Goal: Transaction & Acquisition: Subscribe to service/newsletter

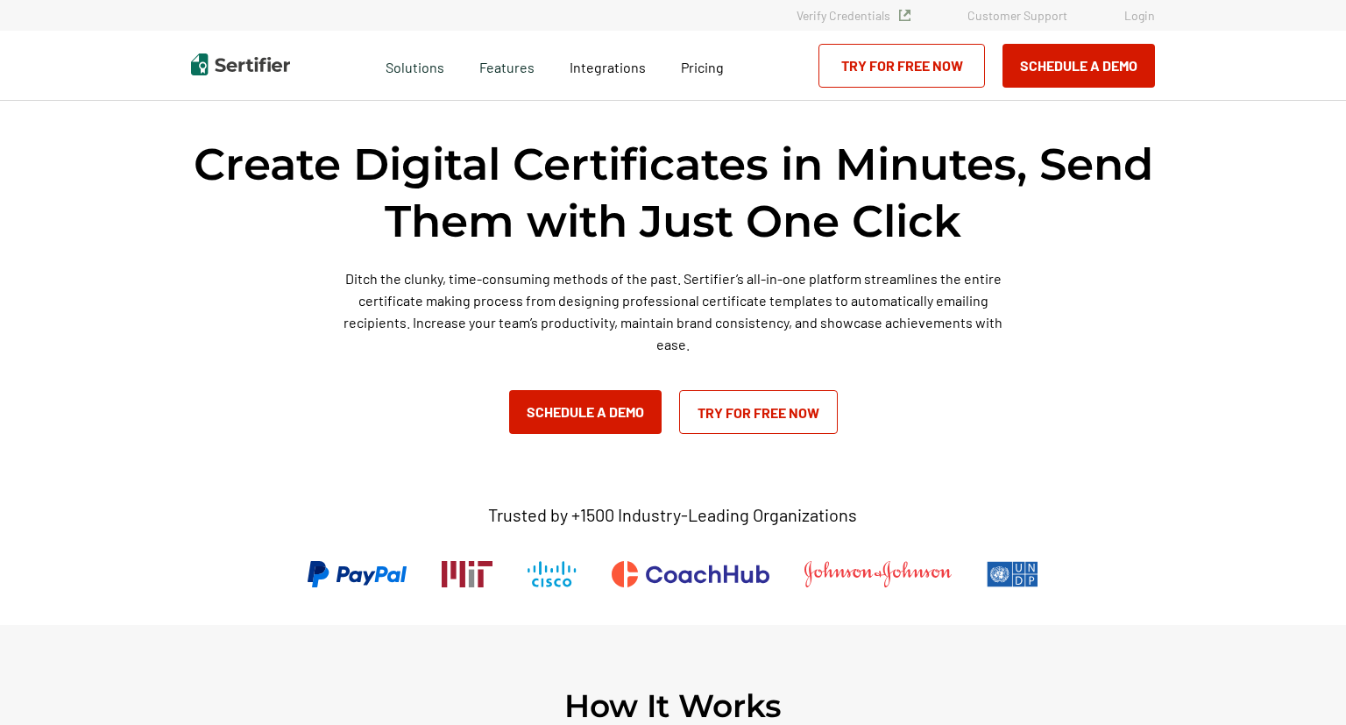
click at [801, 425] on link "Try for Free Now" at bounding box center [758, 412] width 159 height 44
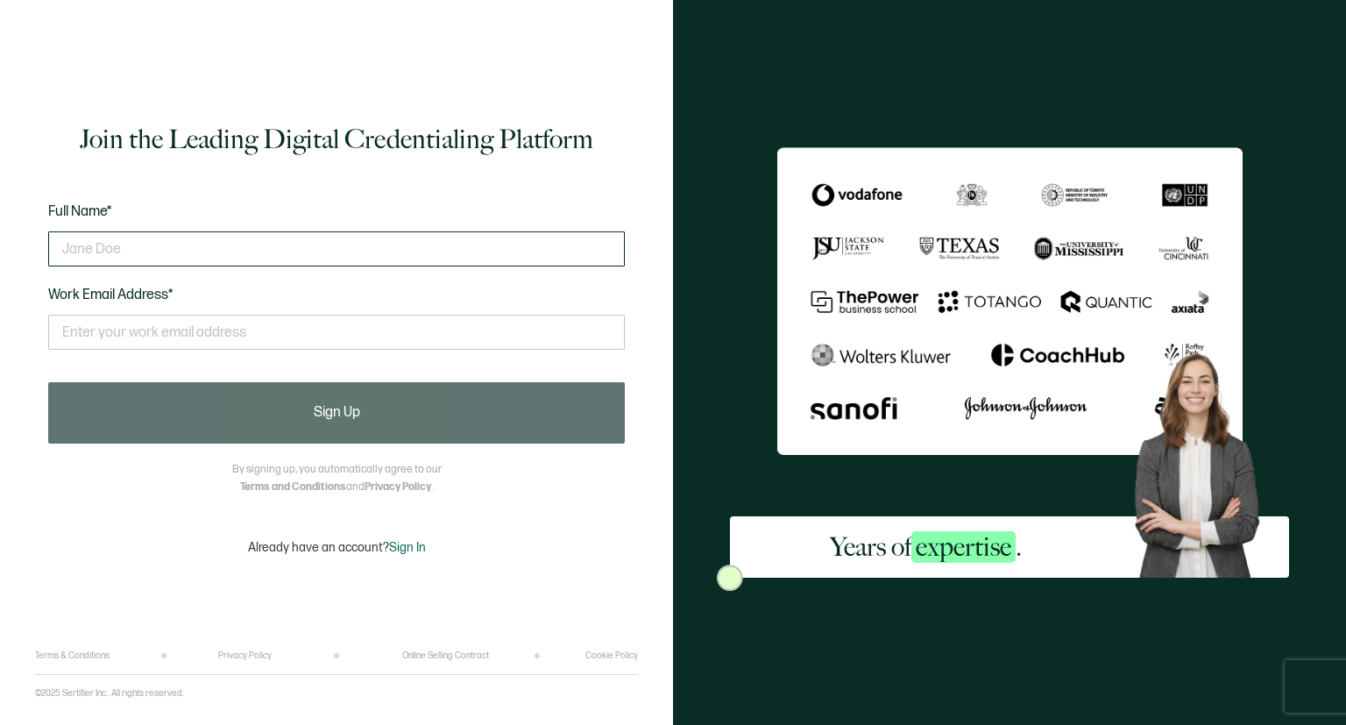
click at [152, 251] on input "text" at bounding box center [336, 248] width 577 height 35
type input "[PERSON_NAME]"
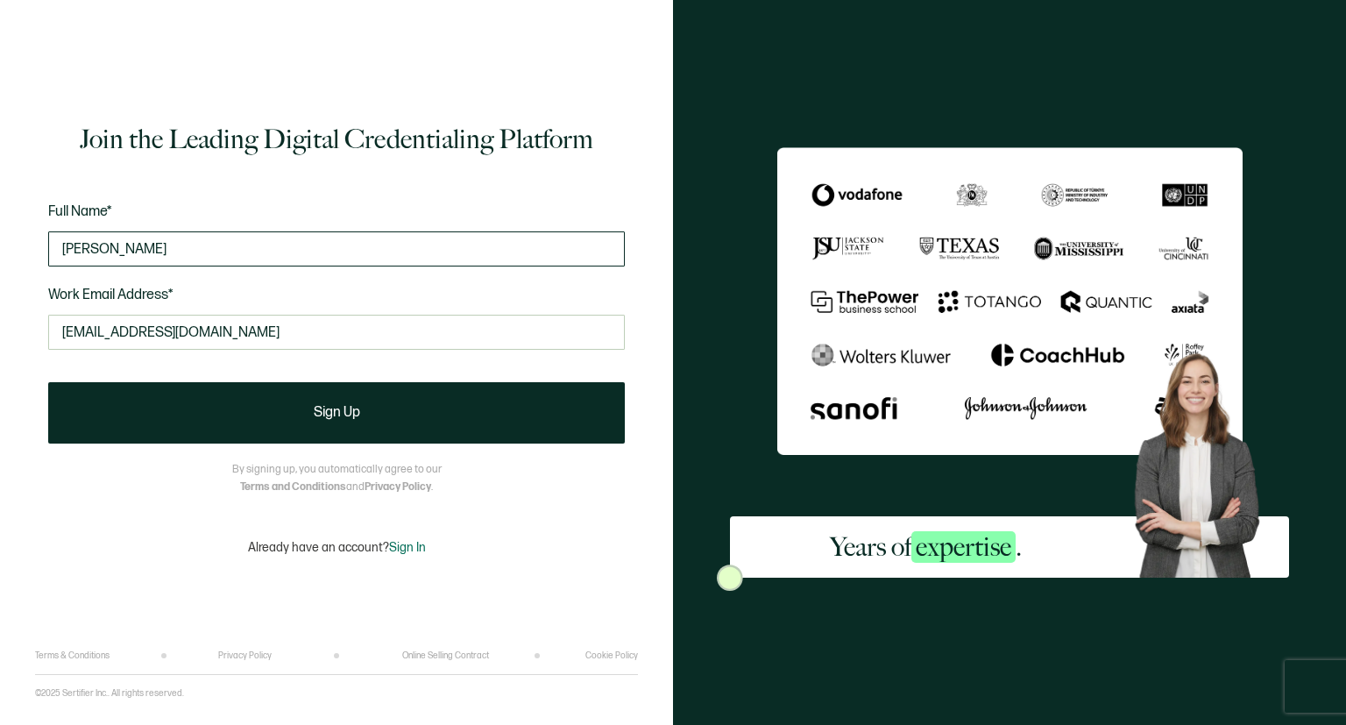
type input "[EMAIL_ADDRESS][DOMAIN_NAME]"
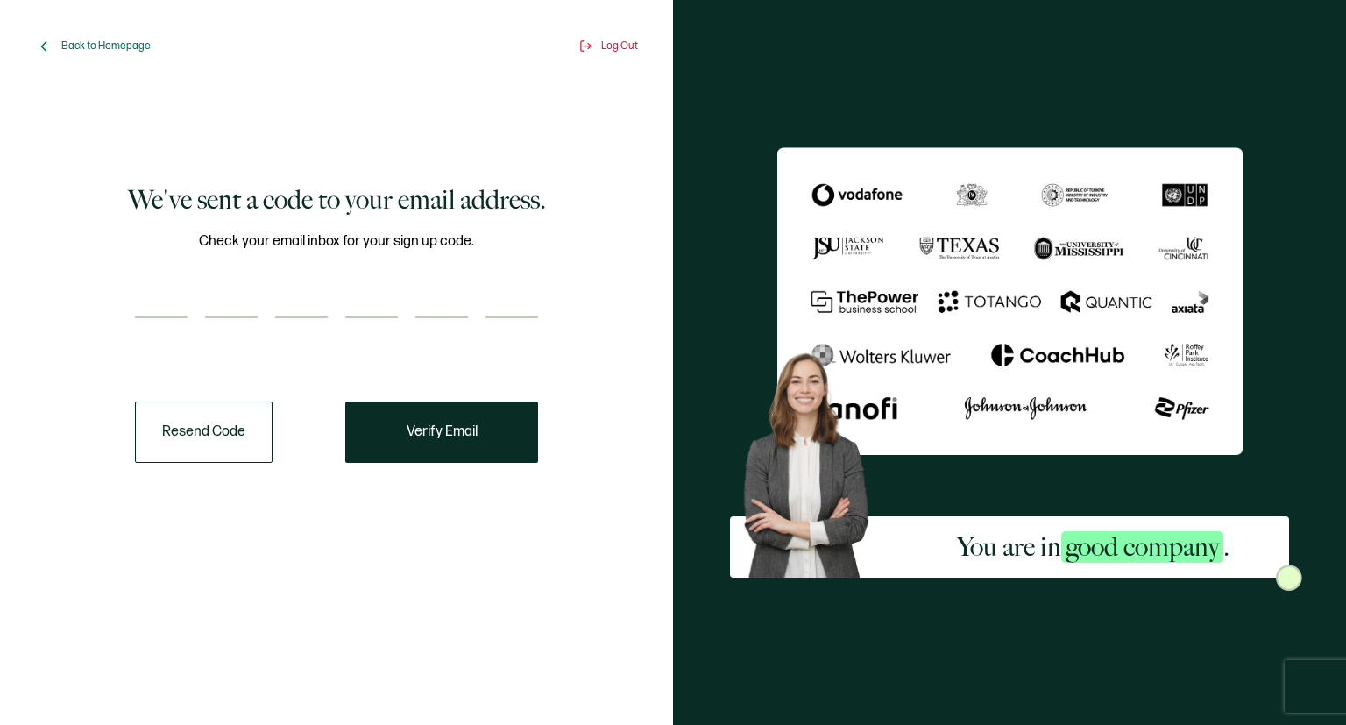
drag, startPoint x: 197, startPoint y: 277, endPoint x: 180, endPoint y: 281, distance: 18.1
click at [180, 281] on div "Check your email inbox for your sign up code." at bounding box center [336, 285] width 403 height 110
click at [166, 291] on input "number" at bounding box center [161, 300] width 53 height 35
type input "3"
type input "6"
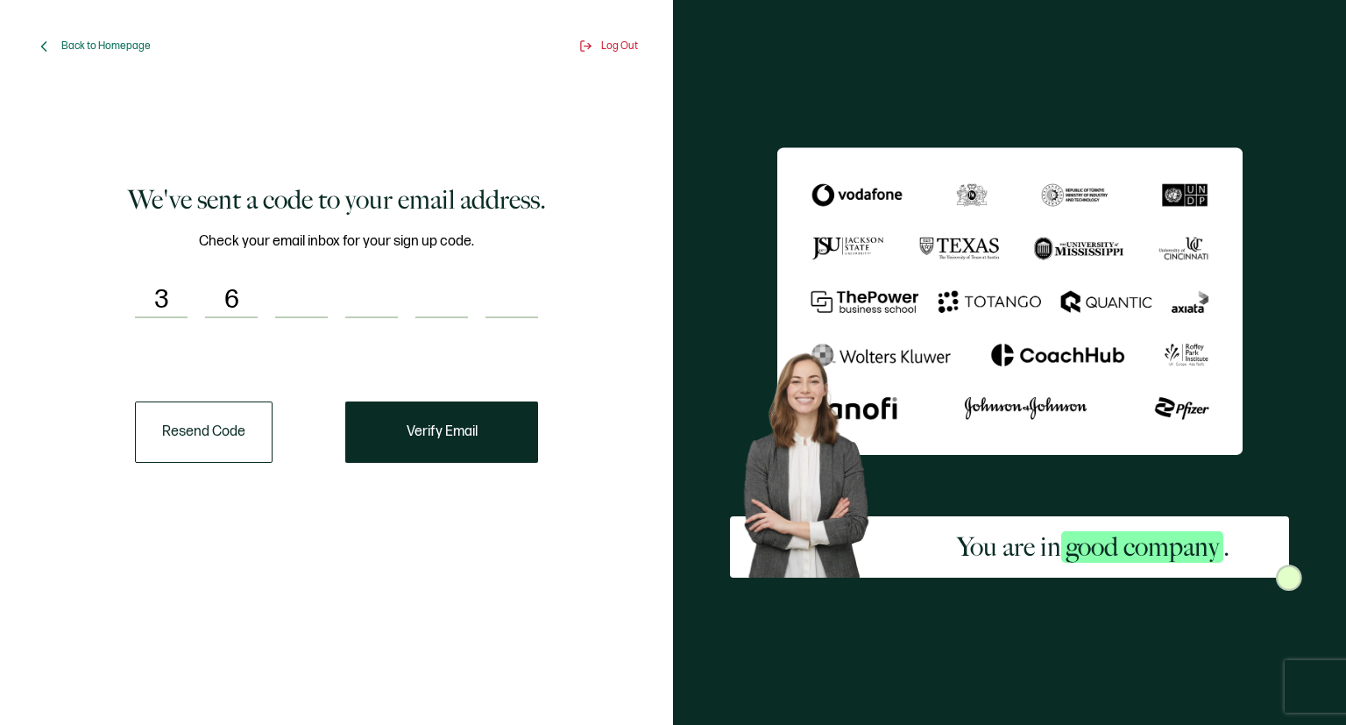
type input "9"
type input "5"
type input "3"
click at [391, 296] on input "5" at bounding box center [371, 300] width 53 height 35
type input "0"
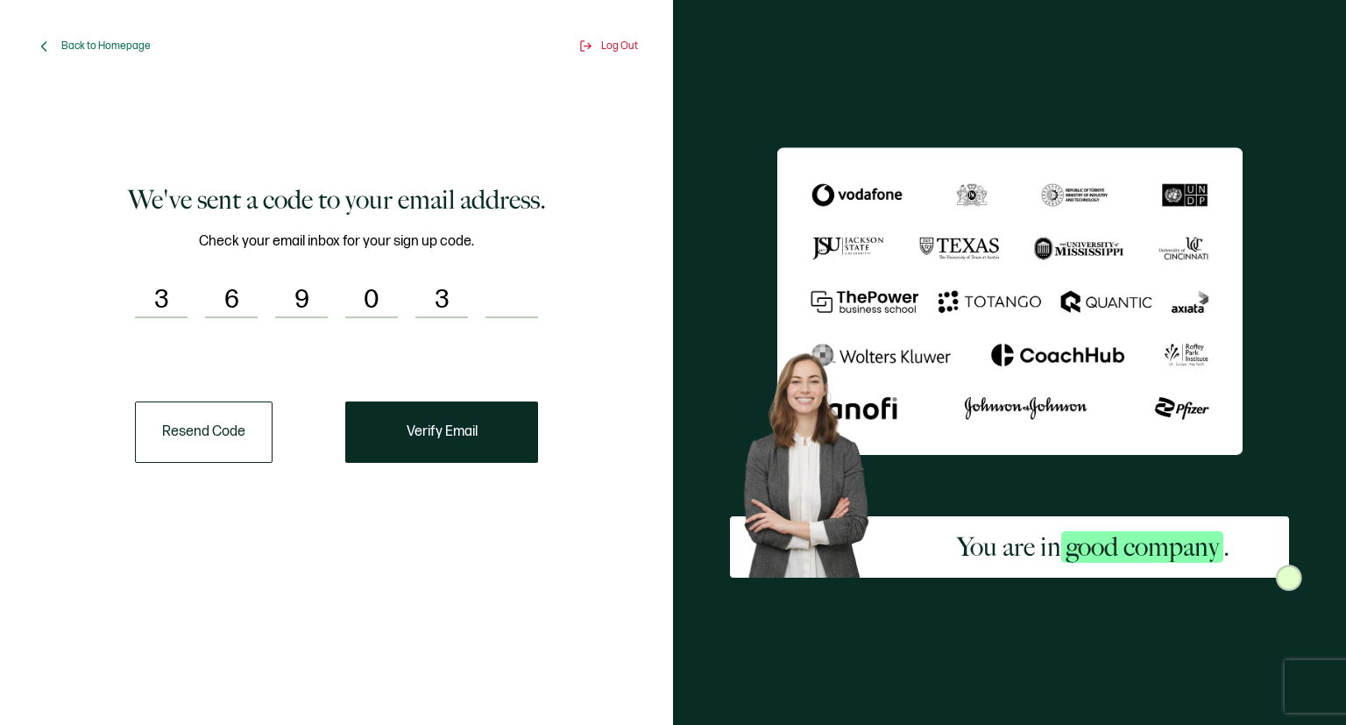
type input "3"
type input "5"
type input "3"
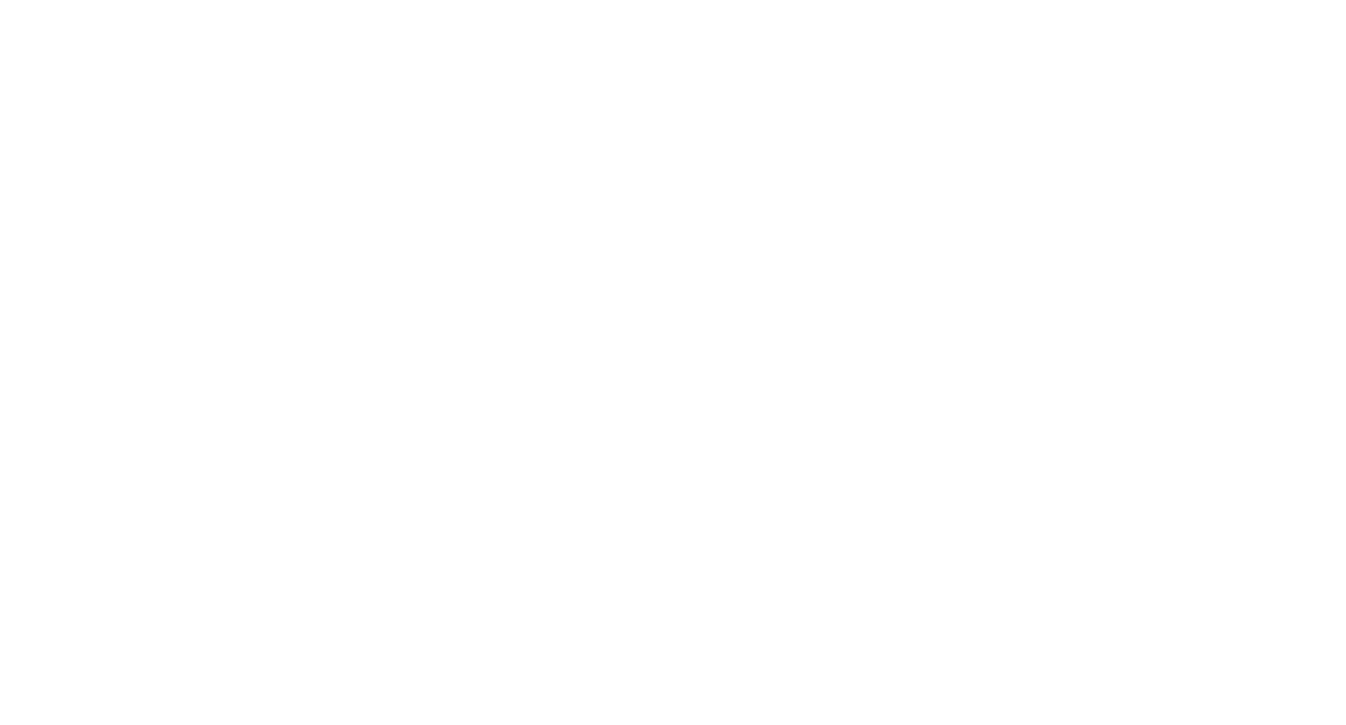
click at [454, 444] on div at bounding box center [673, 362] width 1346 height 725
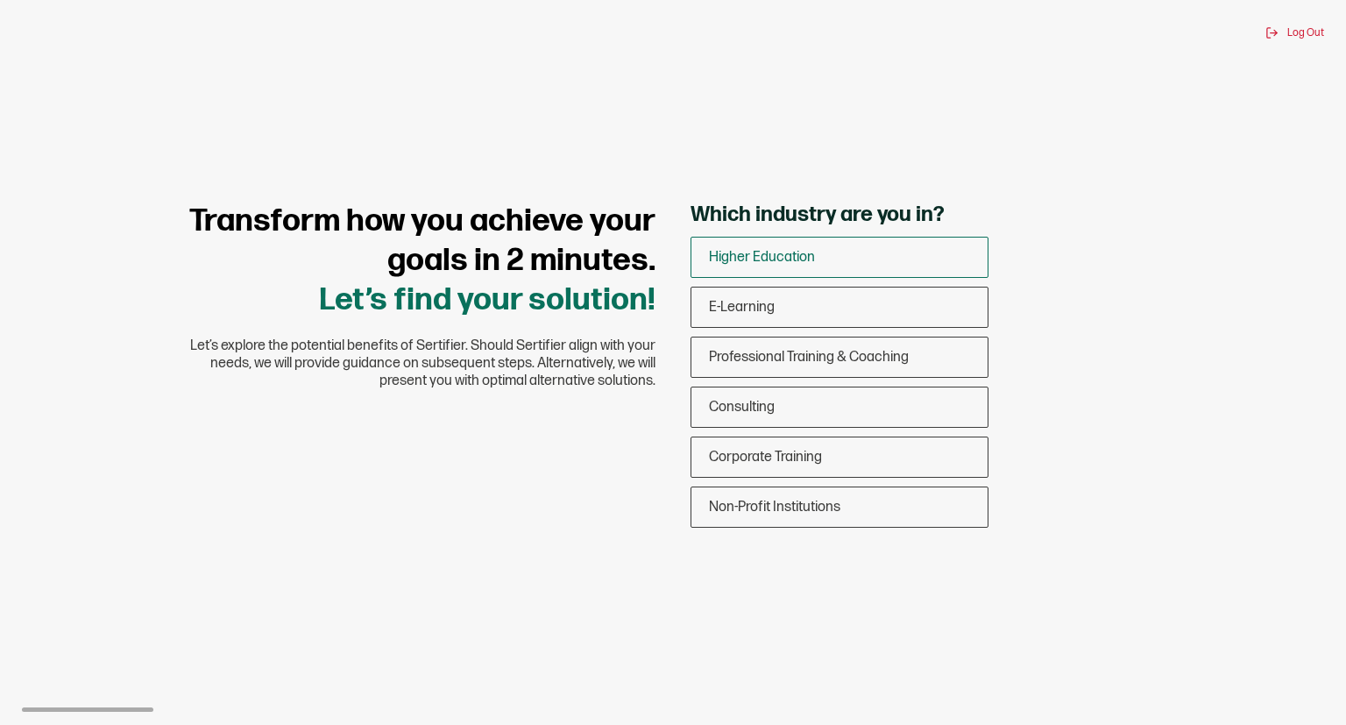
click at [755, 255] on span "Higher Education" at bounding box center [762, 257] width 106 height 17
click at [0, 0] on input "Higher Education" at bounding box center [0, 0] width 0 height 0
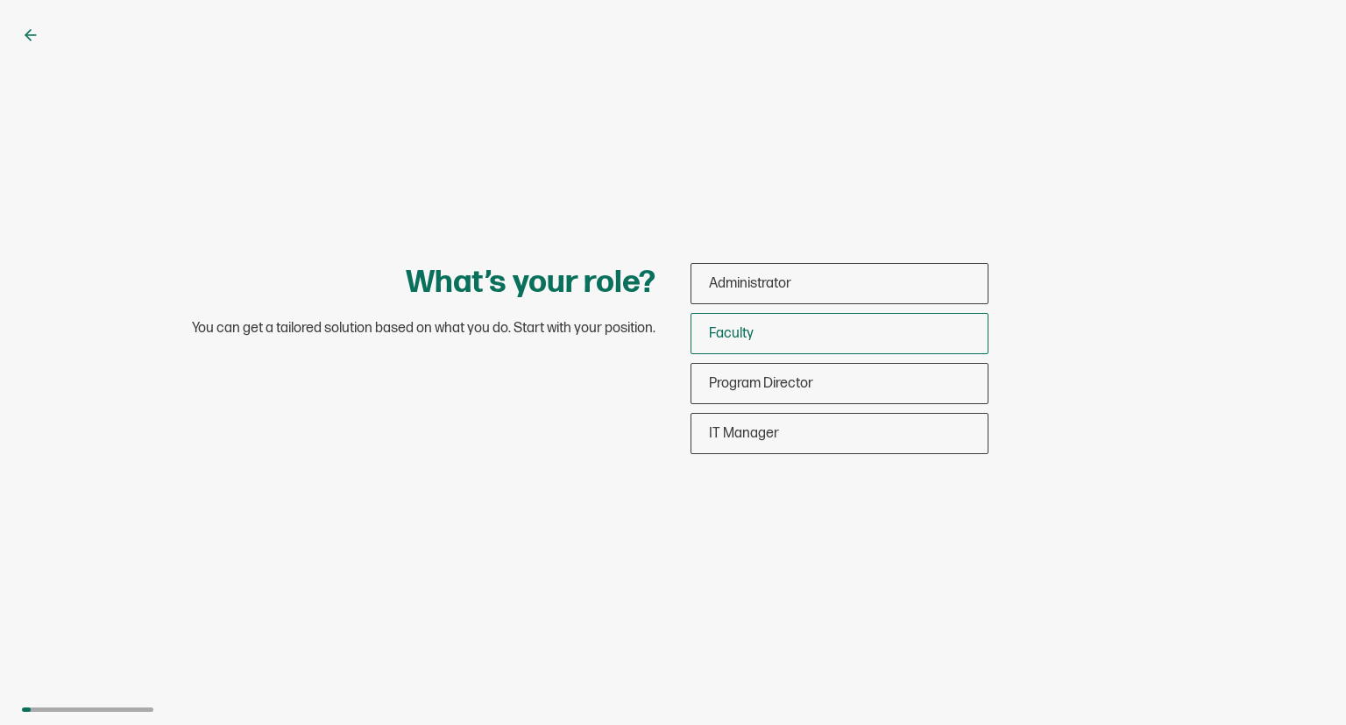
click at [733, 339] on span "Faculty" at bounding box center [731, 333] width 45 height 17
click at [0, 0] on input "Faculty" at bounding box center [0, 0] width 0 height 0
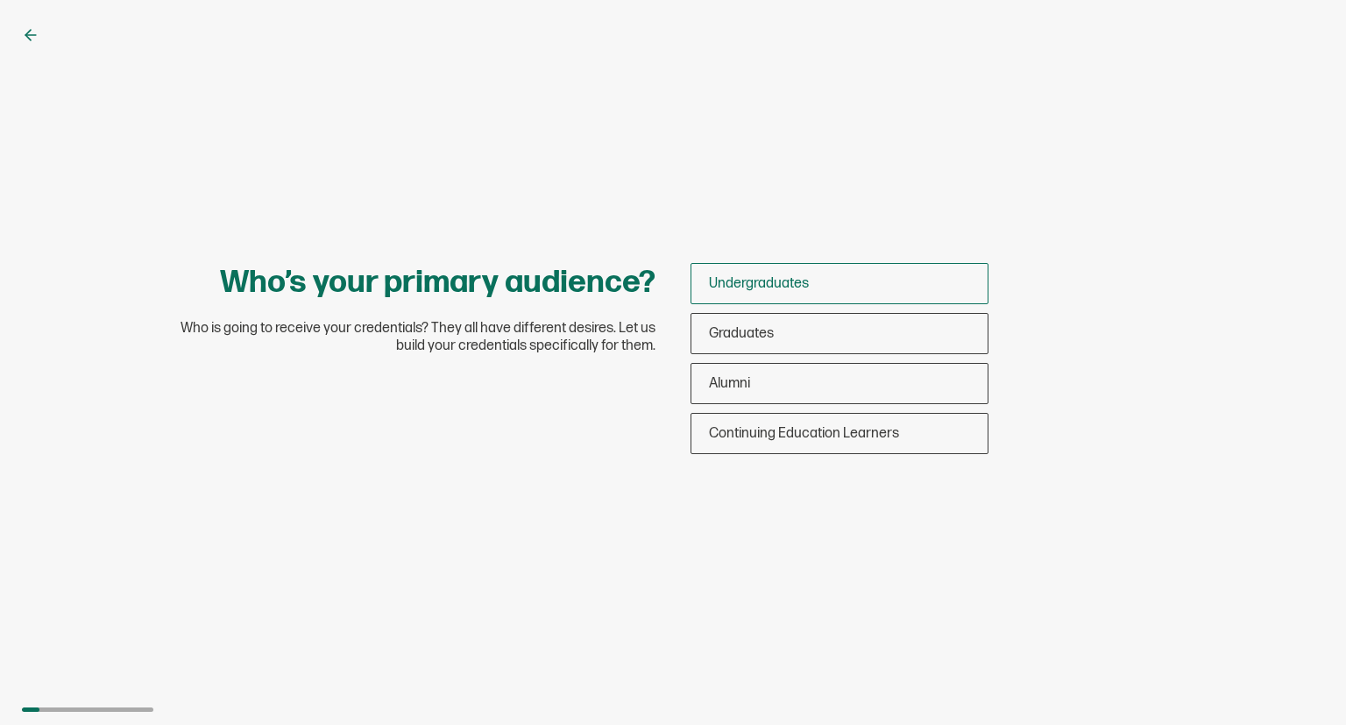
click at [755, 268] on div "Undergraduates" at bounding box center [839, 283] width 296 height 41
click at [0, 0] on input "Undergraduates" at bounding box center [0, 0] width 0 height 0
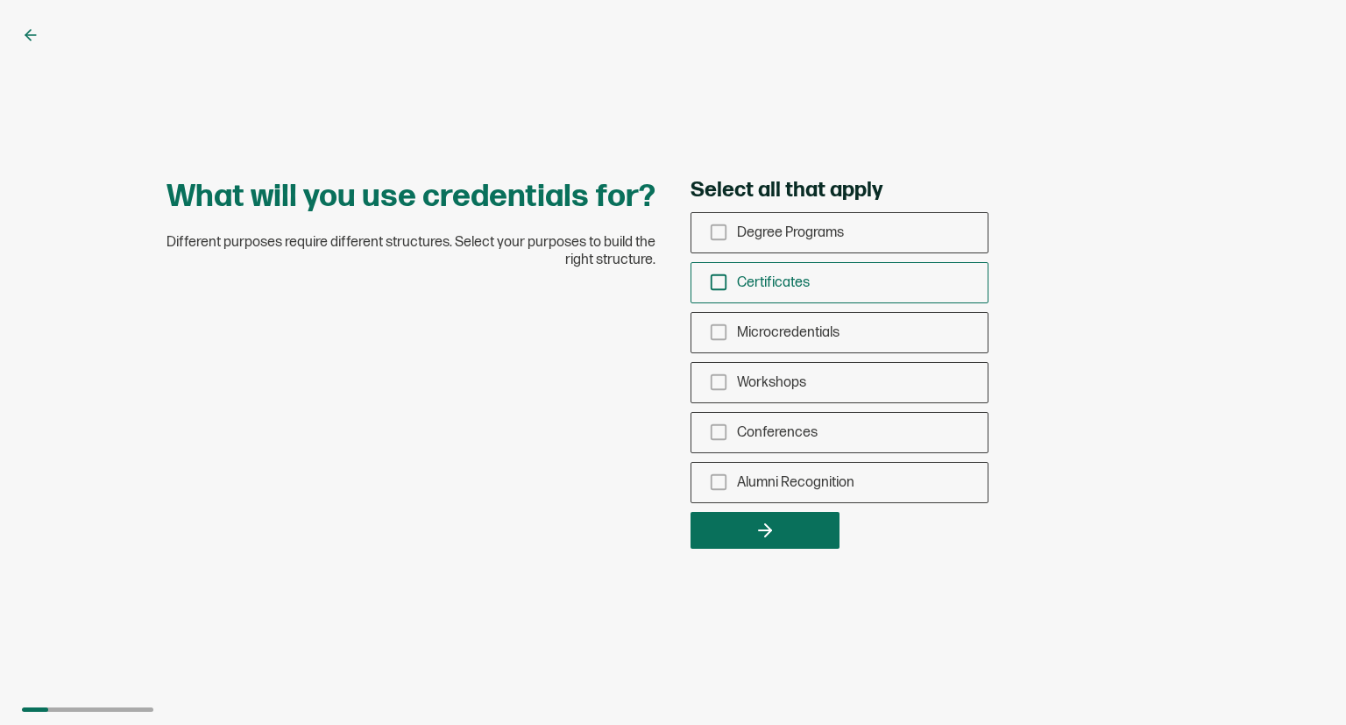
click at [720, 279] on icon "checkbox-group" at bounding box center [718, 282] width 19 height 19
click at [0, 0] on input "Certificates" at bounding box center [0, 0] width 0 height 0
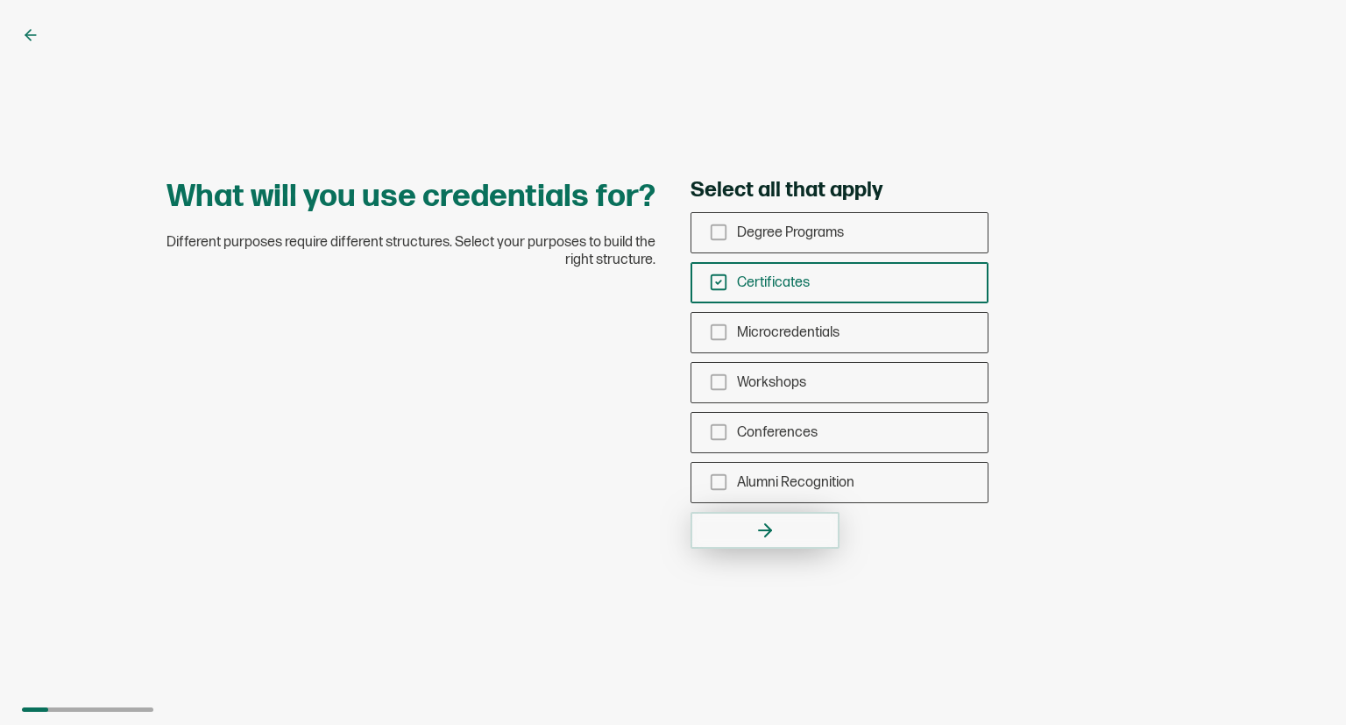
click at [752, 532] on button "button" at bounding box center [765, 530] width 149 height 37
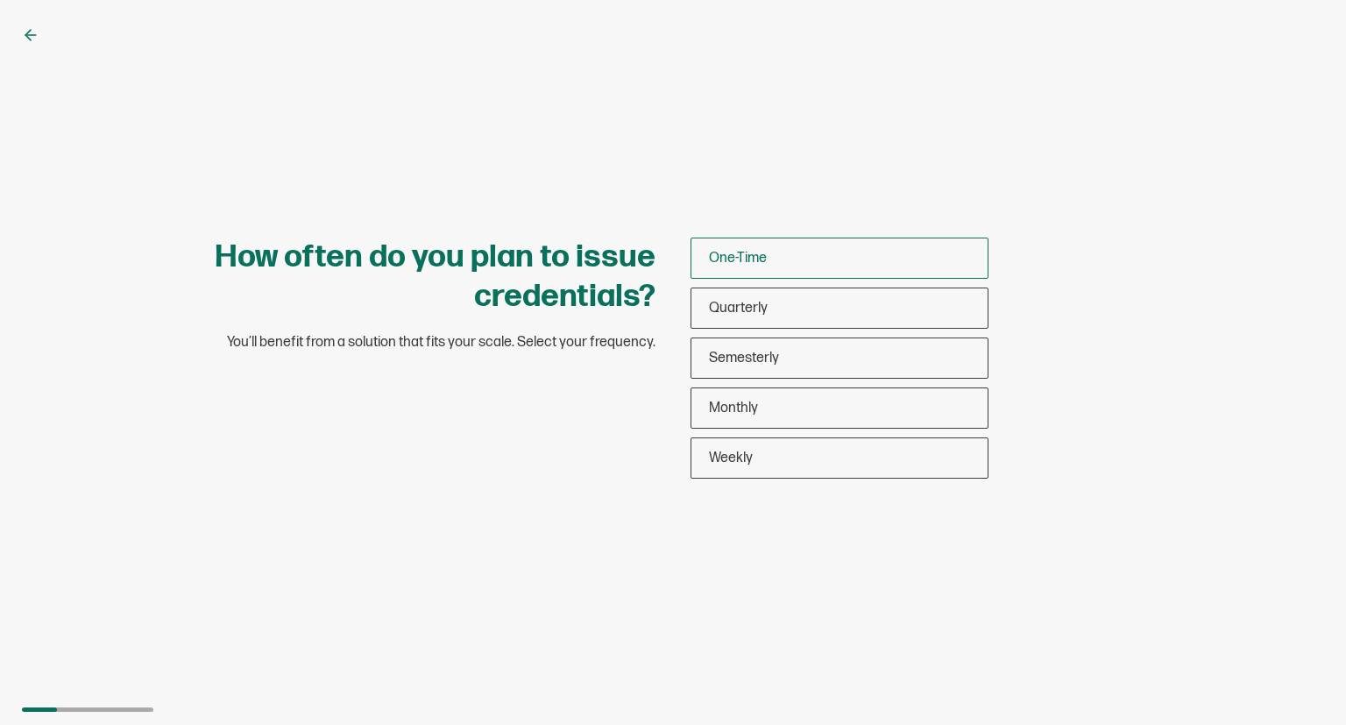
click at [745, 257] on span "One-Time" at bounding box center [738, 258] width 58 height 17
click at [0, 0] on input "One-Time" at bounding box center [0, 0] width 0 height 0
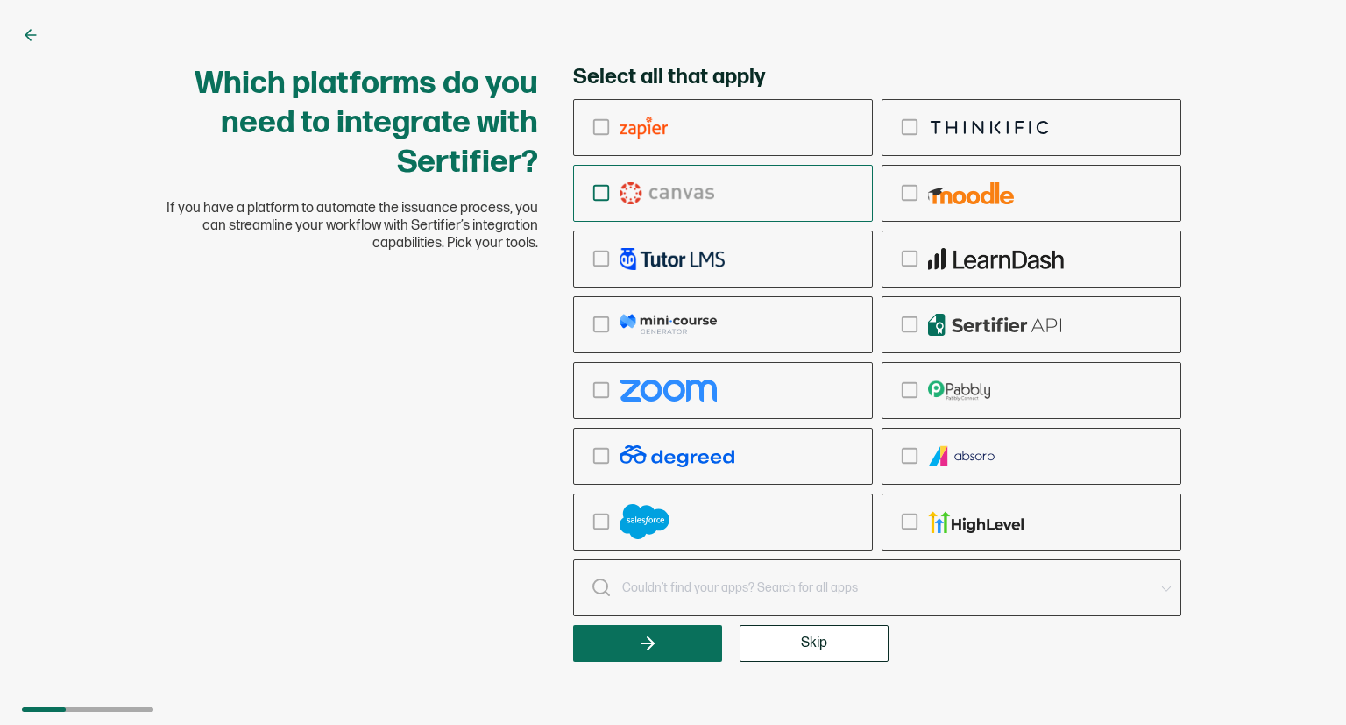
click at [591, 187] on div "checkbox-group" at bounding box center [723, 193] width 298 height 41
click at [0, 0] on input "checkbox-group" at bounding box center [0, 0] width 0 height 0
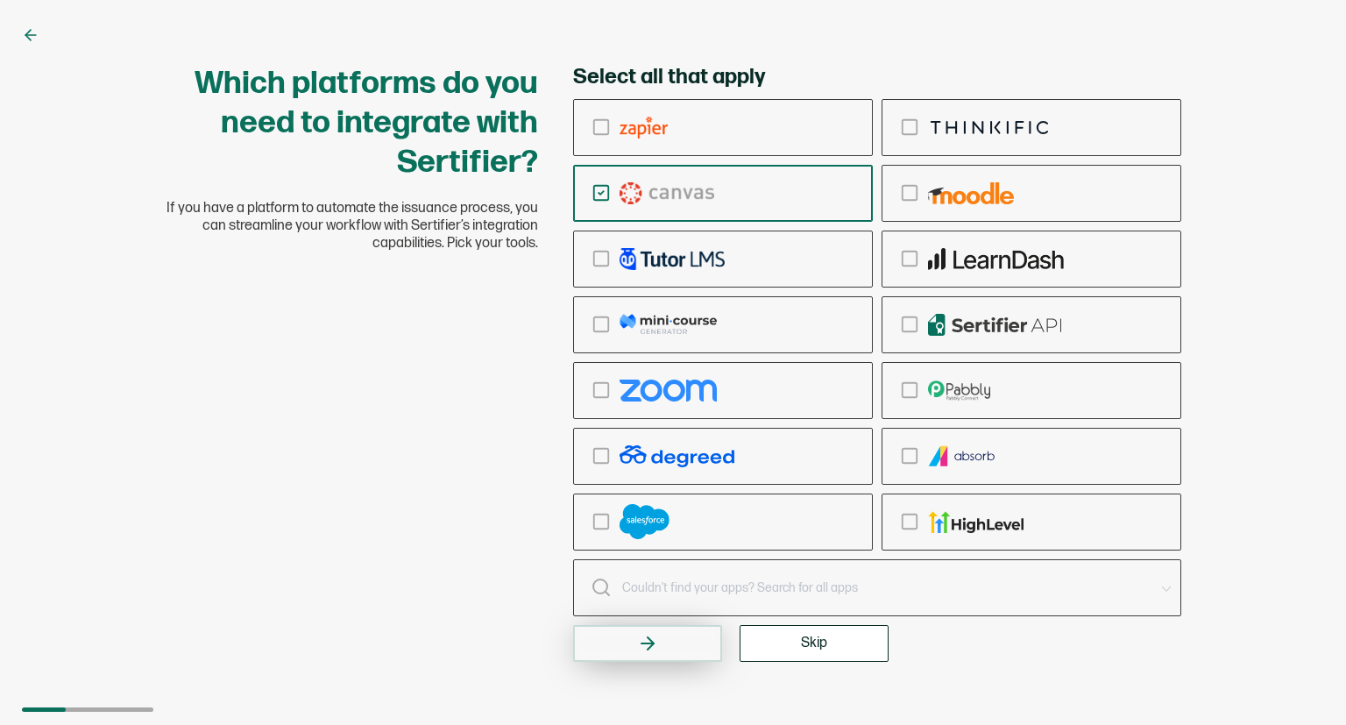
click at [677, 640] on button "button" at bounding box center [647, 643] width 149 height 37
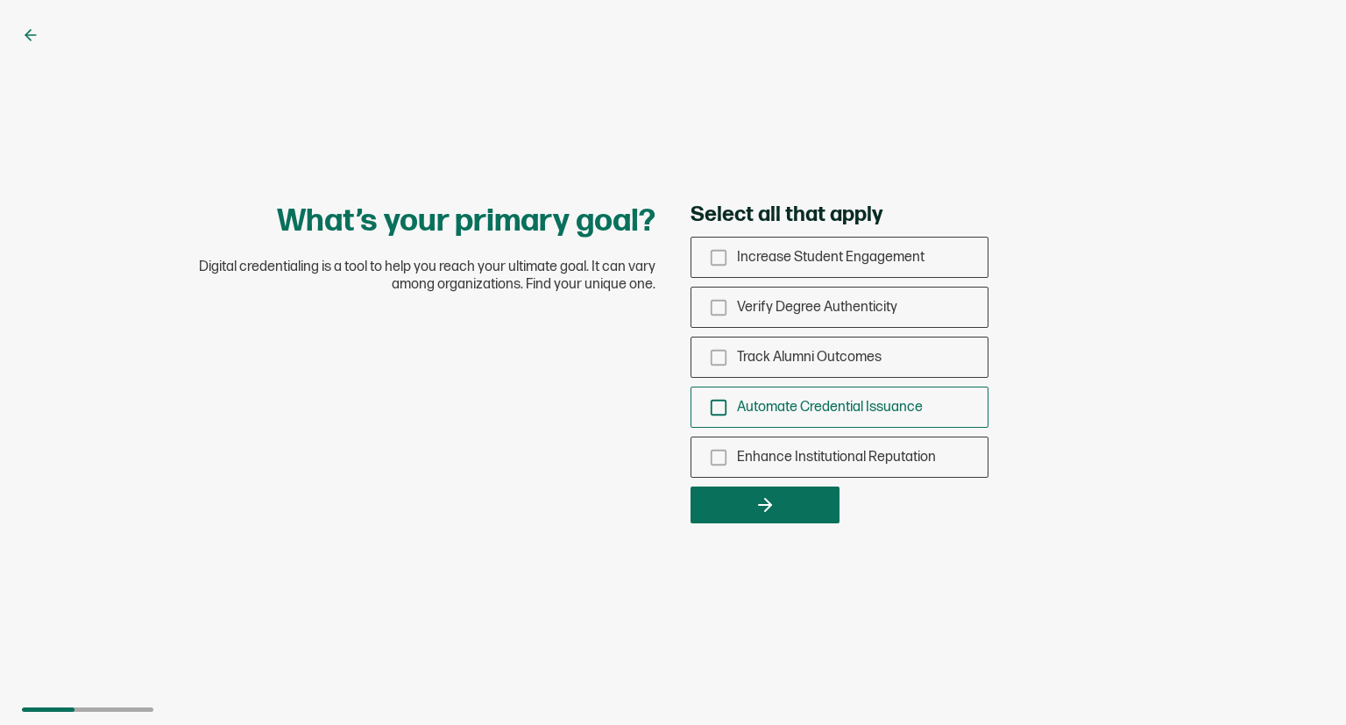
click at [720, 407] on icon "checkbox-group" at bounding box center [718, 407] width 19 height 19
click at [0, 0] on input "Automate Credential Issuance" at bounding box center [0, 0] width 0 height 0
click at [718, 245] on div "Increase Student Engagement" at bounding box center [839, 257] width 296 height 41
click at [0, 0] on input "Increase Student Engagement" at bounding box center [0, 0] width 0 height 0
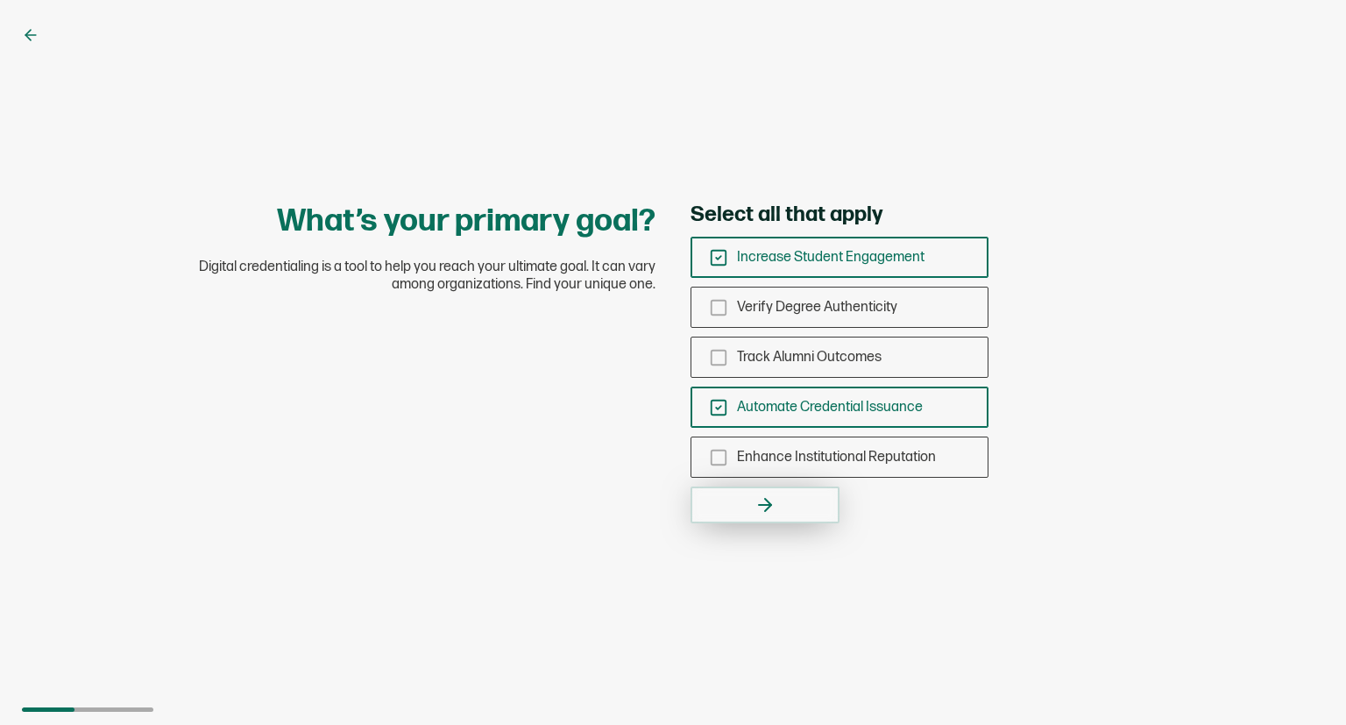
click at [750, 515] on button "button" at bounding box center [765, 504] width 149 height 37
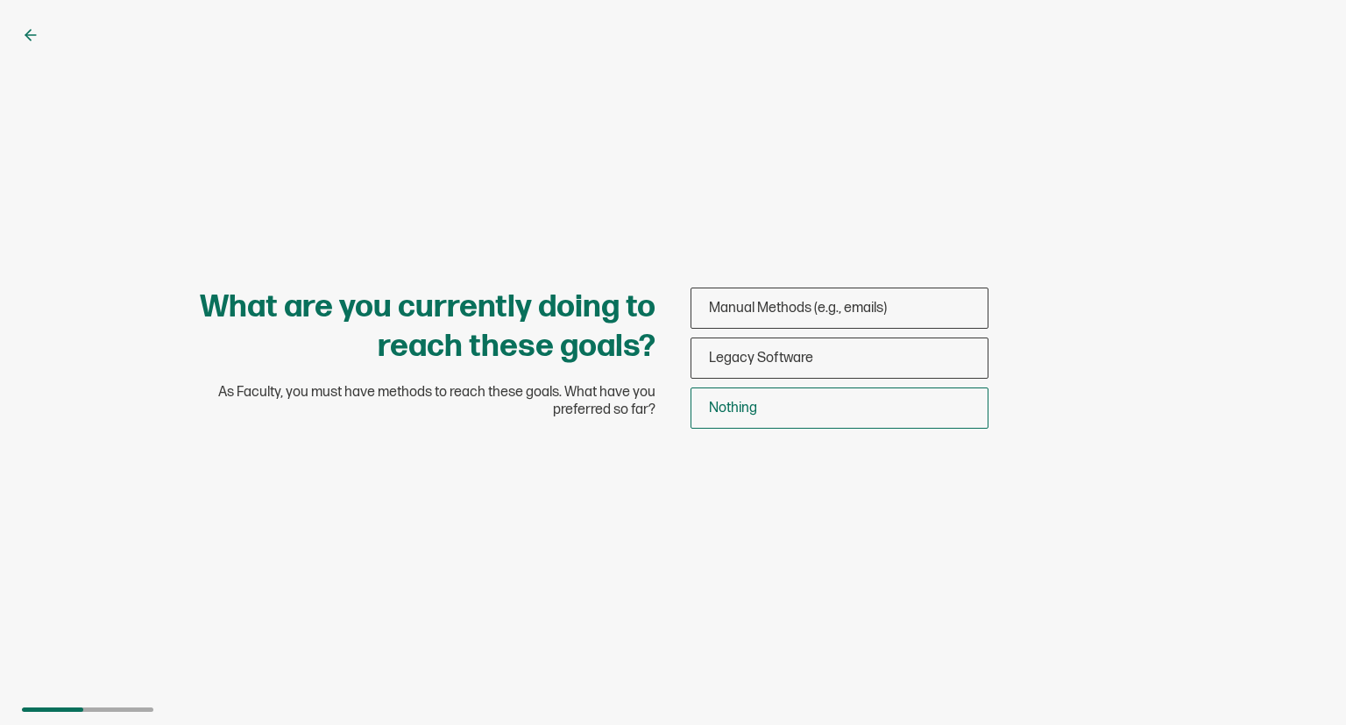
click at [721, 413] on span "Nothing" at bounding box center [733, 408] width 48 height 17
click at [0, 0] on input "Nothing" at bounding box center [0, 0] width 0 height 0
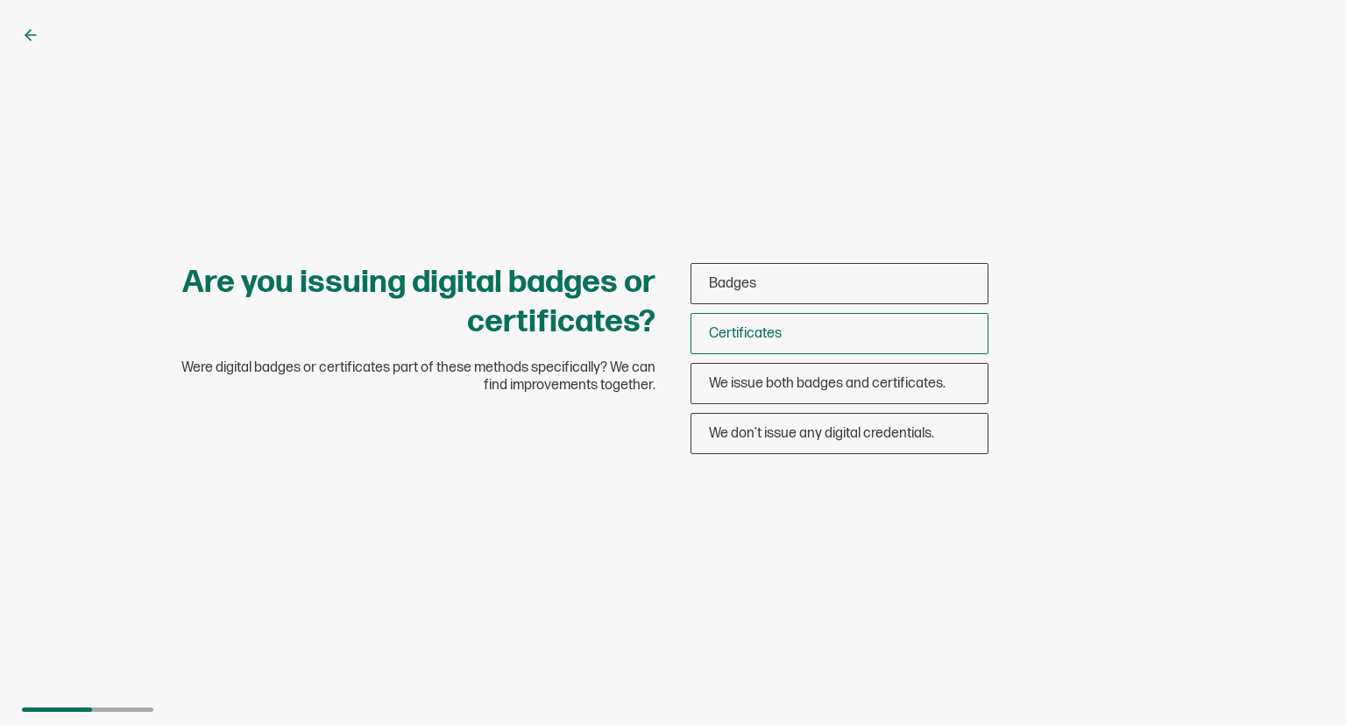
click at [726, 346] on div "Certificates" at bounding box center [839, 333] width 296 height 41
click at [0, 0] on input "Certificates" at bounding box center [0, 0] width 0 height 0
click at [734, 276] on span "Badges" at bounding box center [732, 283] width 47 height 17
click at [0, 0] on input "Badges" at bounding box center [0, 0] width 0 height 0
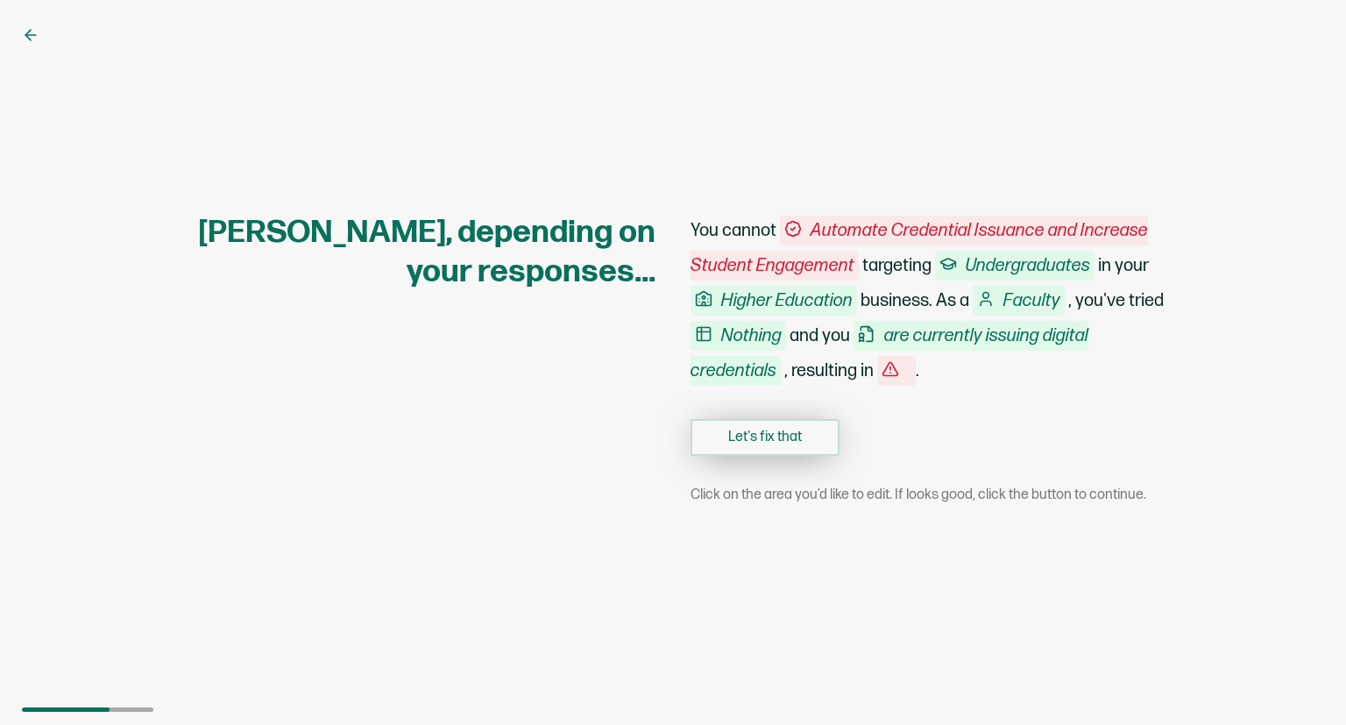
click at [769, 442] on button "Let's fix that" at bounding box center [765, 437] width 149 height 37
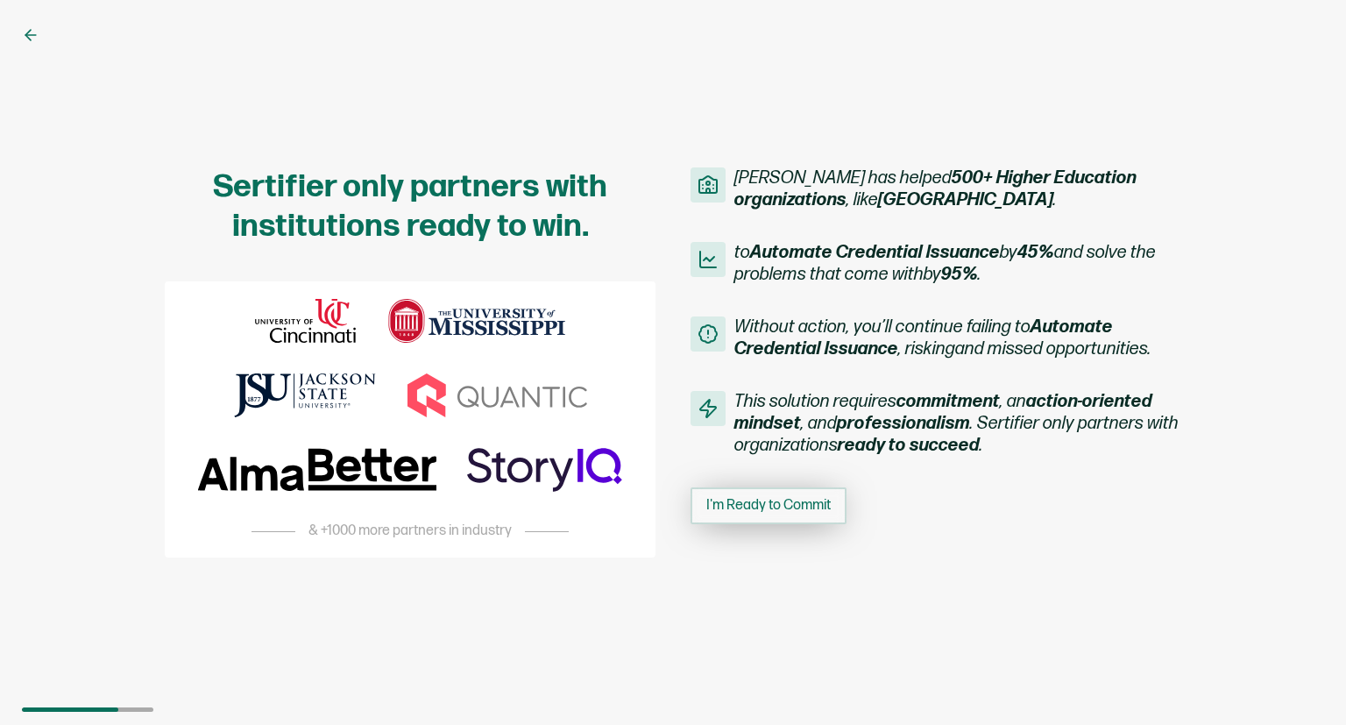
click at [769, 513] on span "I'm Ready to Commit" at bounding box center [768, 506] width 124 height 14
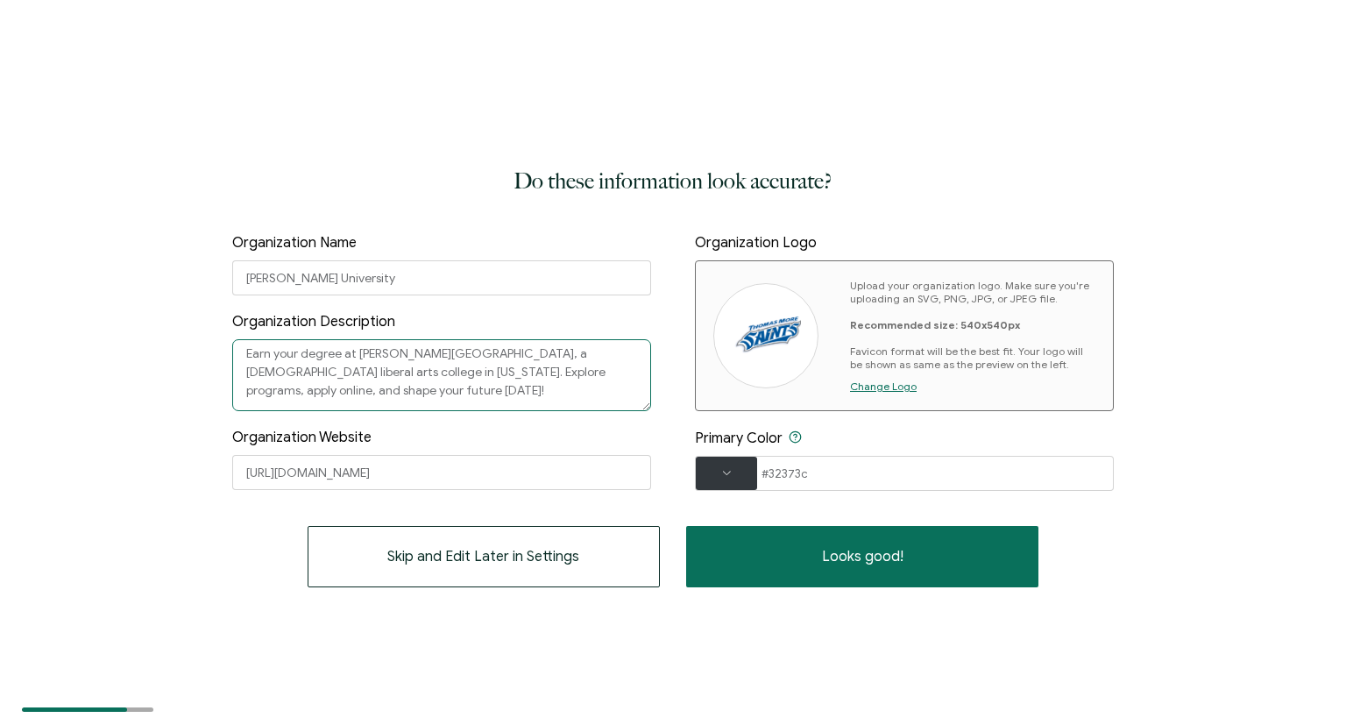
drag, startPoint x: 335, startPoint y: 398, endPoint x: 101, endPoint y: 249, distance: 277.4
click at [232, 339] on textarea "Earn your degree at Thomas More University, a Catholic liberal arts college in …" at bounding box center [441, 375] width 419 height 72
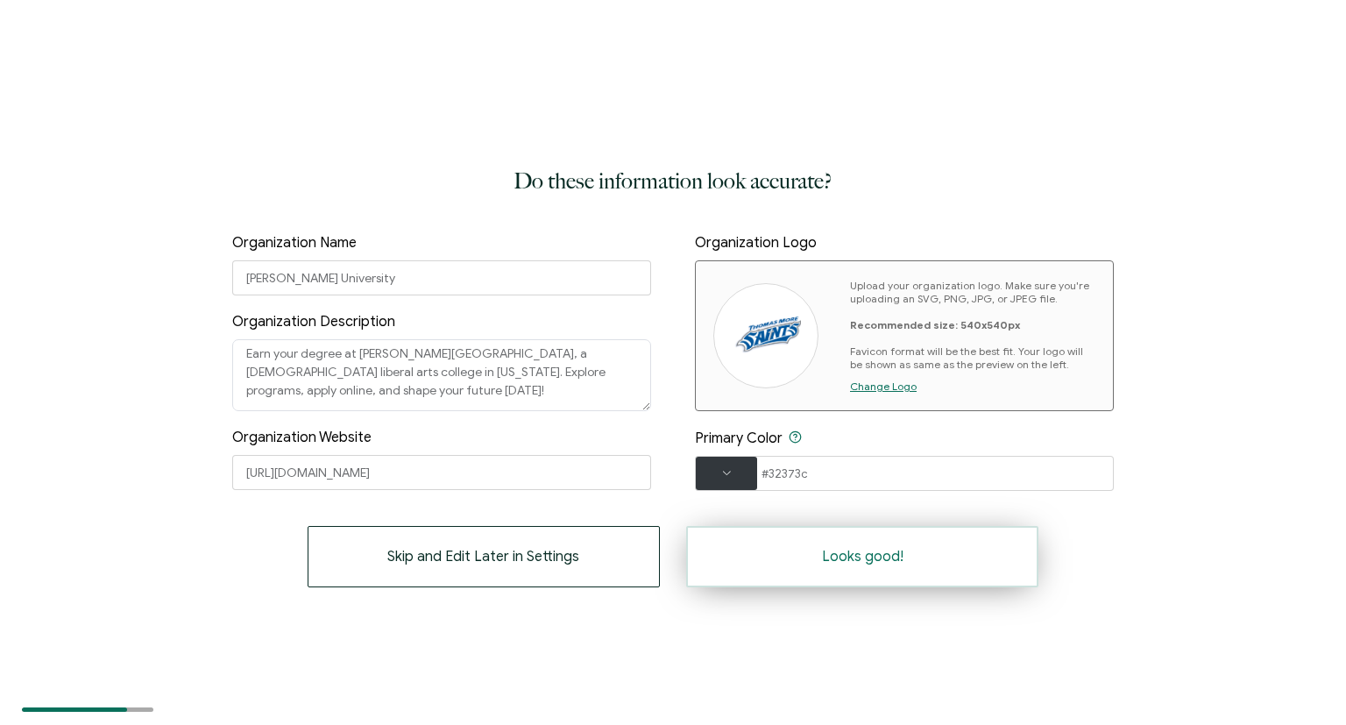
click at [750, 554] on button "Looks good!" at bounding box center [862, 556] width 352 height 61
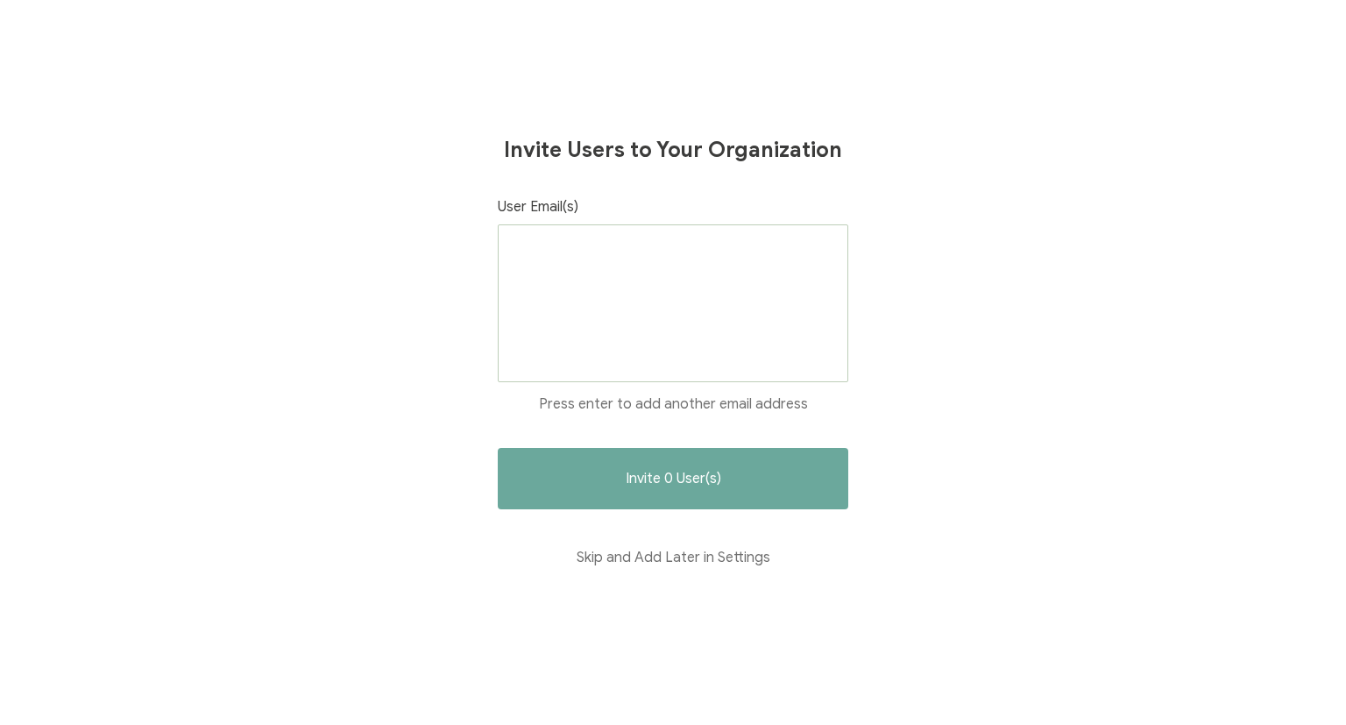
click at [654, 314] on div at bounding box center [673, 303] width 351 height 158
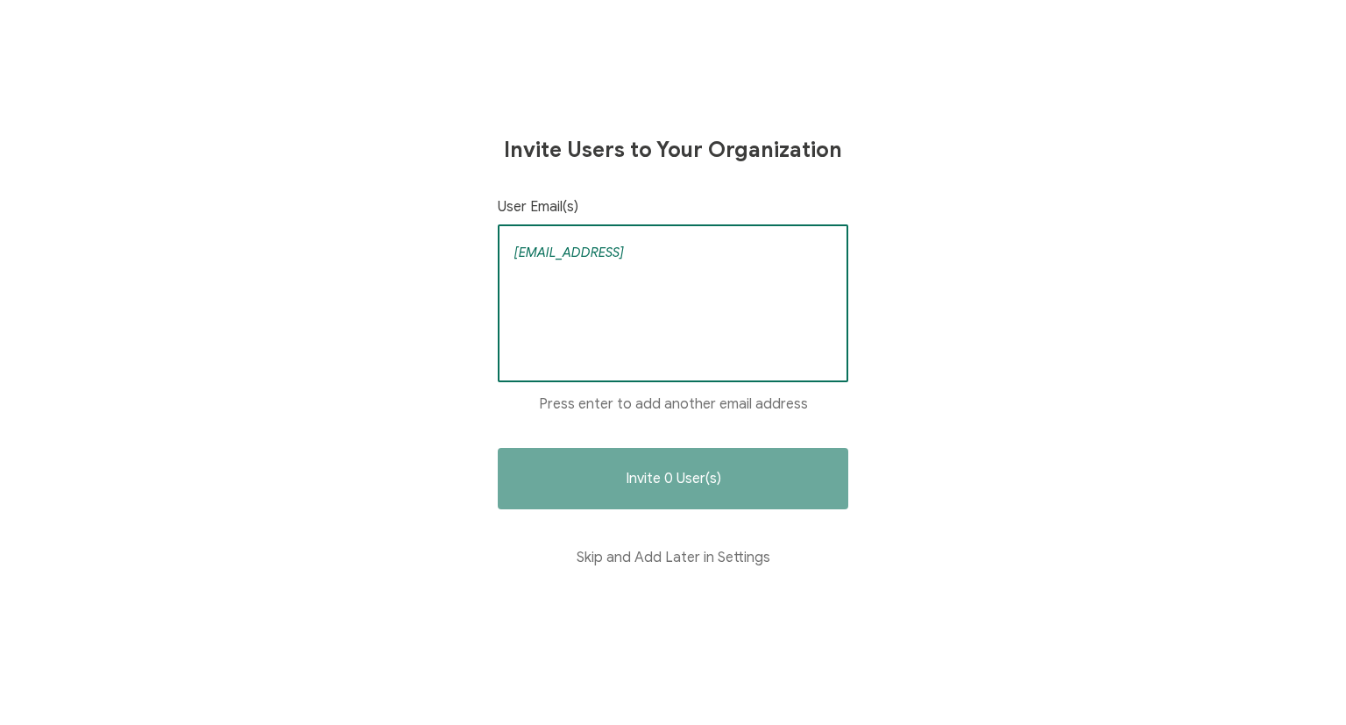
type input "pughw@thomasmore.edu"
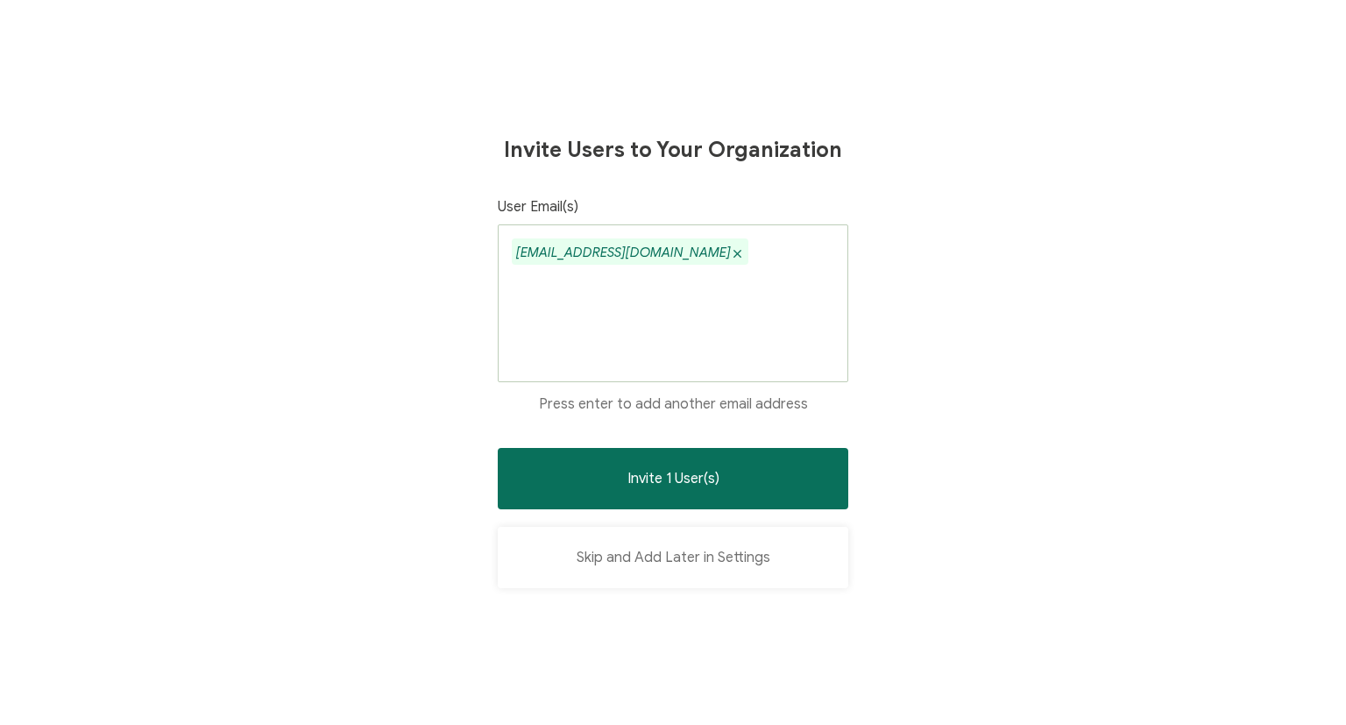
click at [673, 567] on button "Skip and Add Later in Settings" at bounding box center [673, 557] width 351 height 61
